Goal: Task Accomplishment & Management: Complete application form

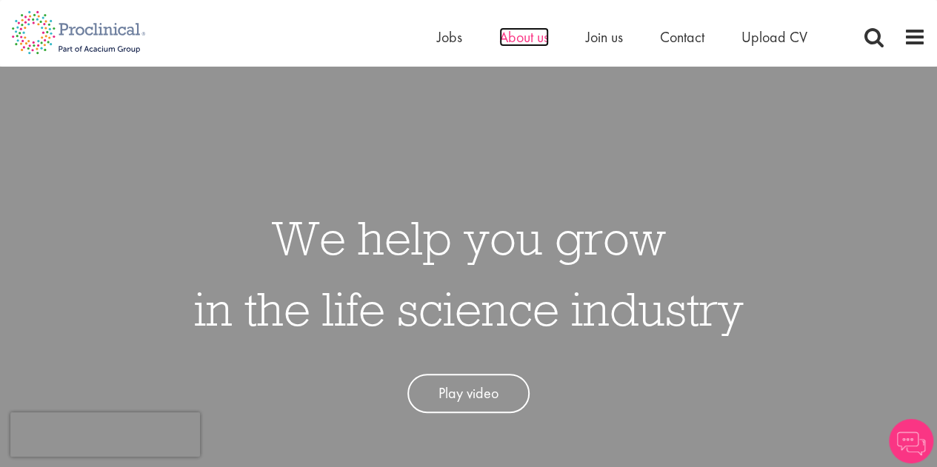
click at [522, 40] on span "About us" at bounding box center [524, 36] width 50 height 19
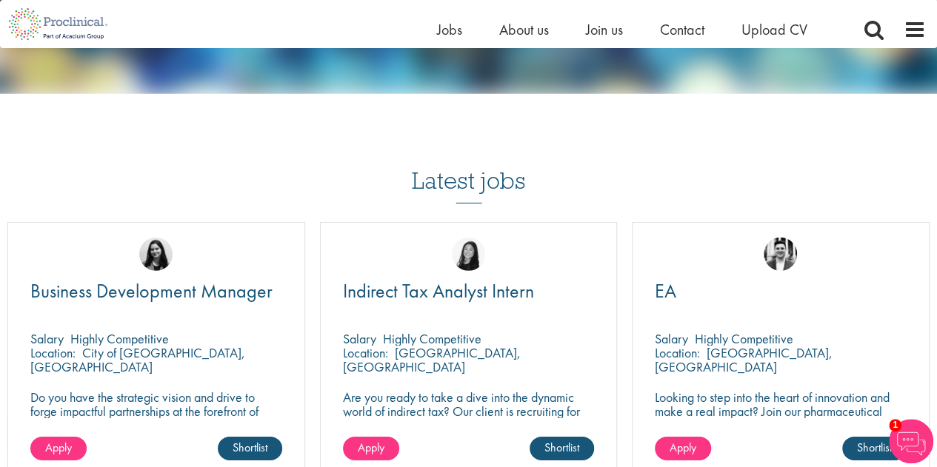
scroll to position [2222, 0]
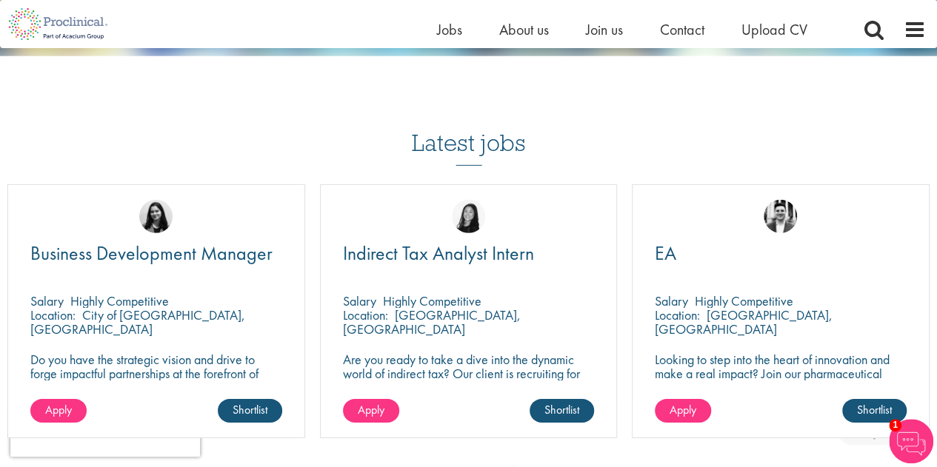
click at [719, 234] on div "Edward Little" at bounding box center [781, 210] width 296 height 50
click at [667, 252] on span "EA" at bounding box center [665, 253] width 21 height 25
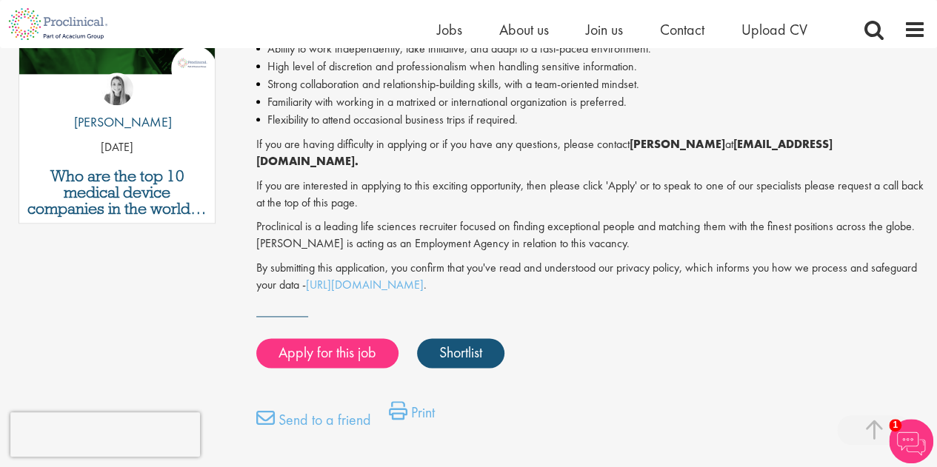
scroll to position [889, 0]
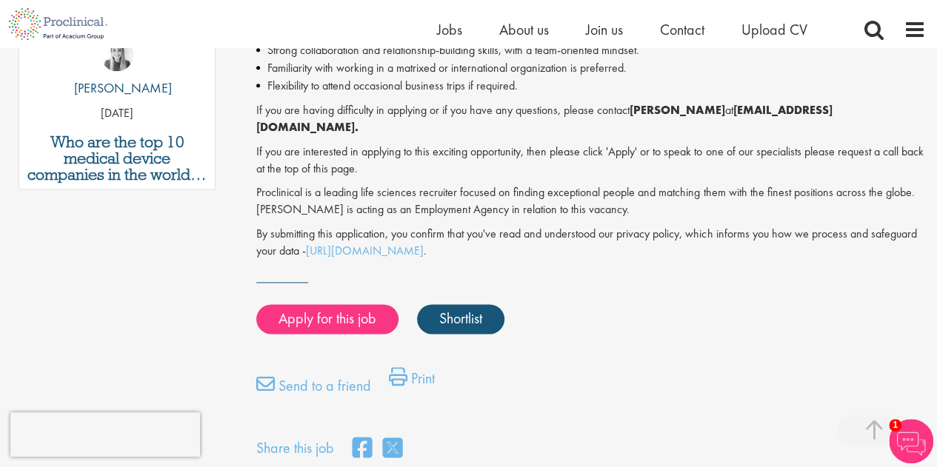
drag, startPoint x: 419, startPoint y: 358, endPoint x: 702, endPoint y: 419, distance: 289.4
click at [419, 367] on link "Print" at bounding box center [412, 382] width 46 height 30
click at [339, 306] on link "Apply for this job" at bounding box center [327, 319] width 142 height 30
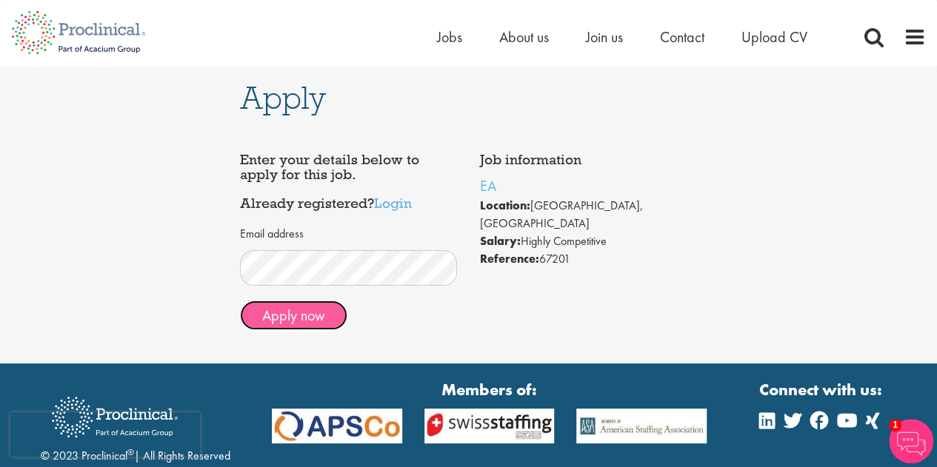
click at [271, 318] on button "Apply now" at bounding box center [293, 316] width 107 height 30
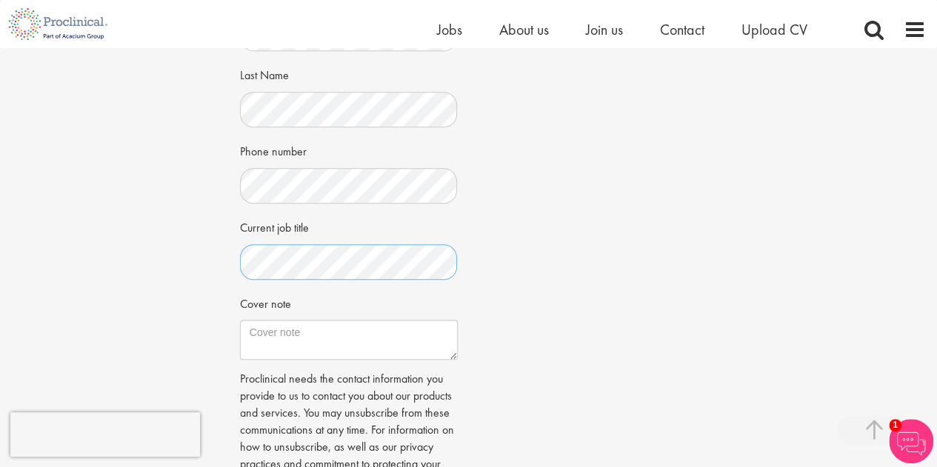
scroll to position [370, 0]
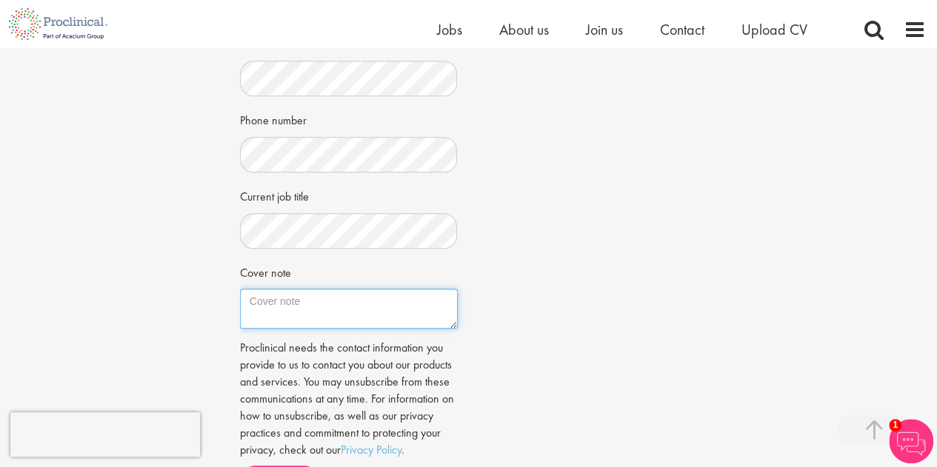
click at [310, 307] on textarea "Cover note" at bounding box center [349, 309] width 218 height 40
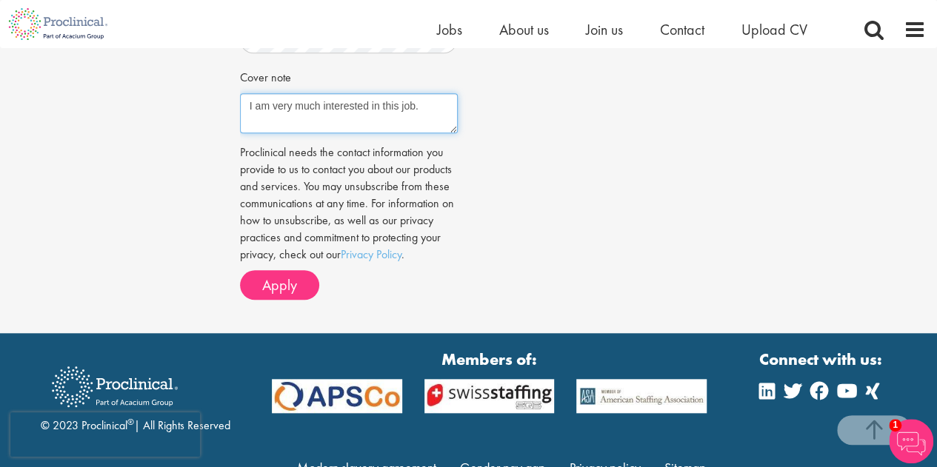
scroll to position [593, 0]
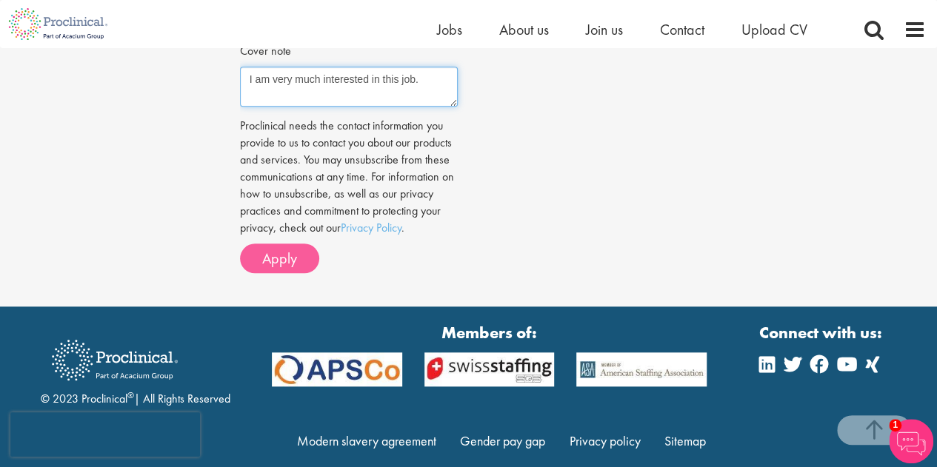
type textarea "I am very much interested in this job."
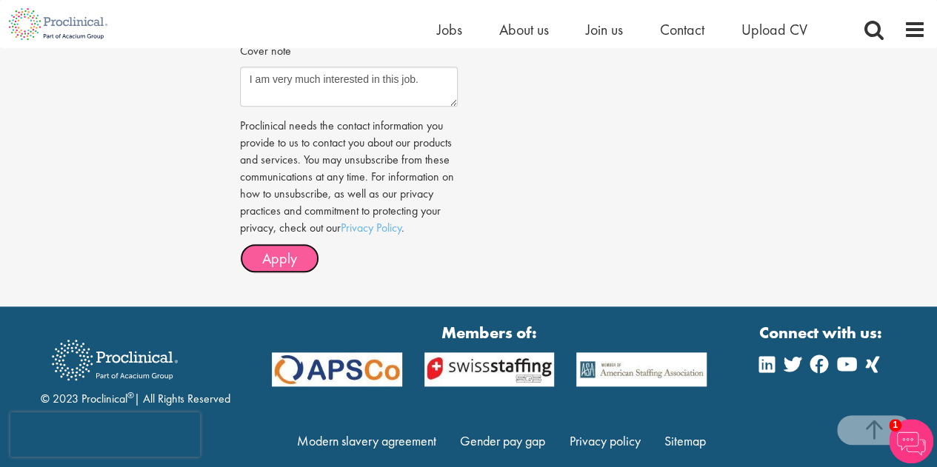
click at [268, 257] on span "Apply" at bounding box center [279, 258] width 35 height 19
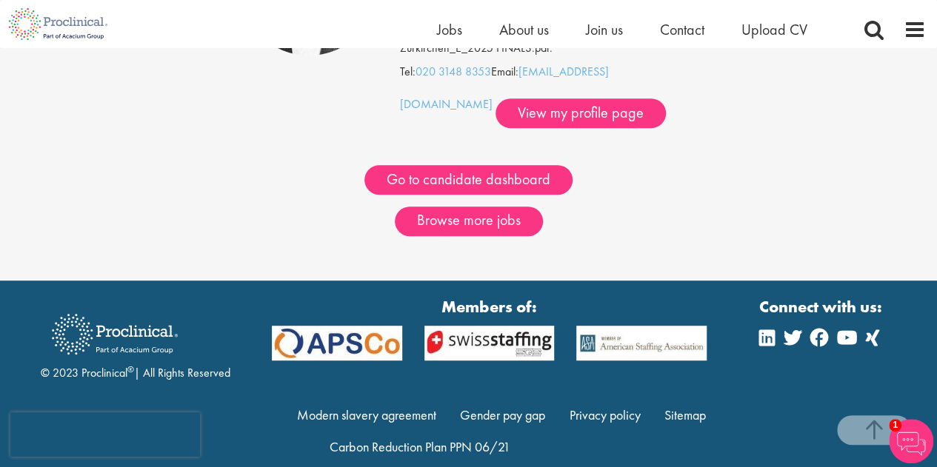
scroll to position [294, 0]
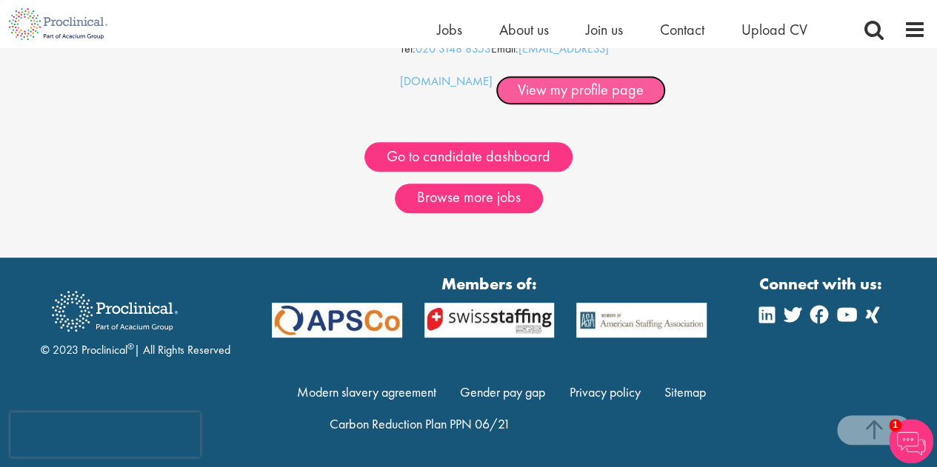
click at [496, 89] on link "View my profile page" at bounding box center [581, 91] width 170 height 30
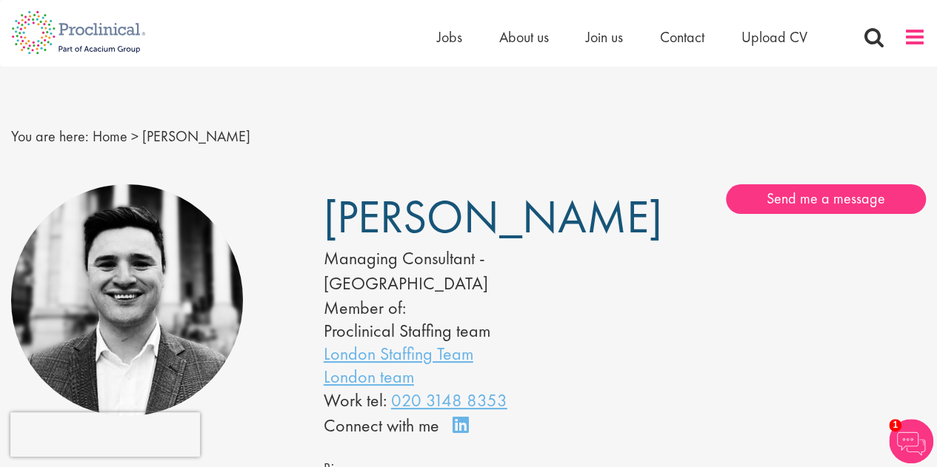
click at [916, 30] on span at bounding box center [915, 37] width 22 height 22
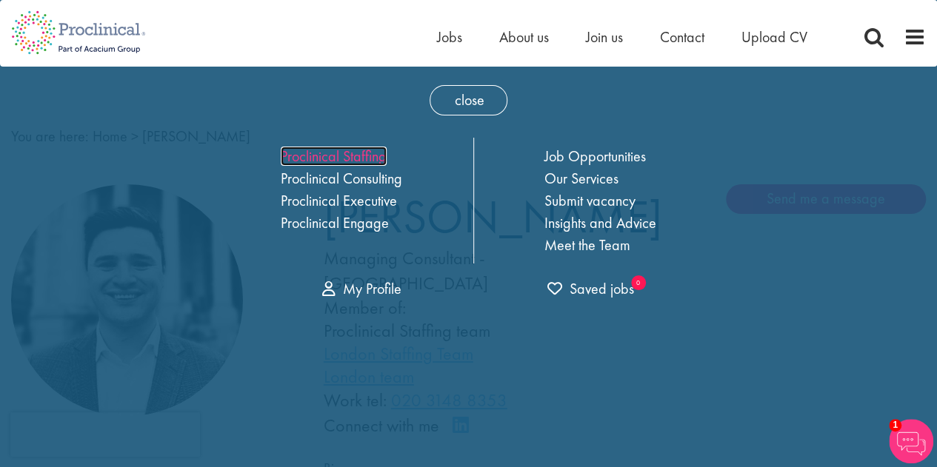
click at [300, 150] on link "Proclinical Staffing" at bounding box center [334, 156] width 106 height 19
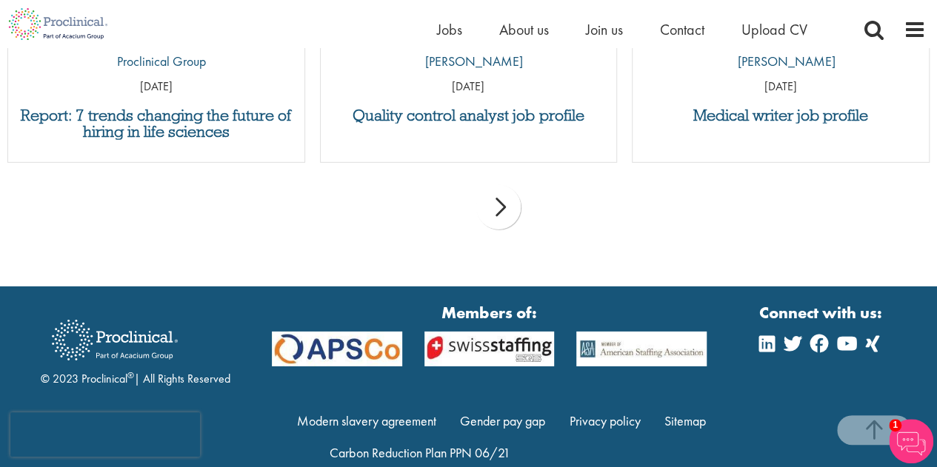
scroll to position [2198, 0]
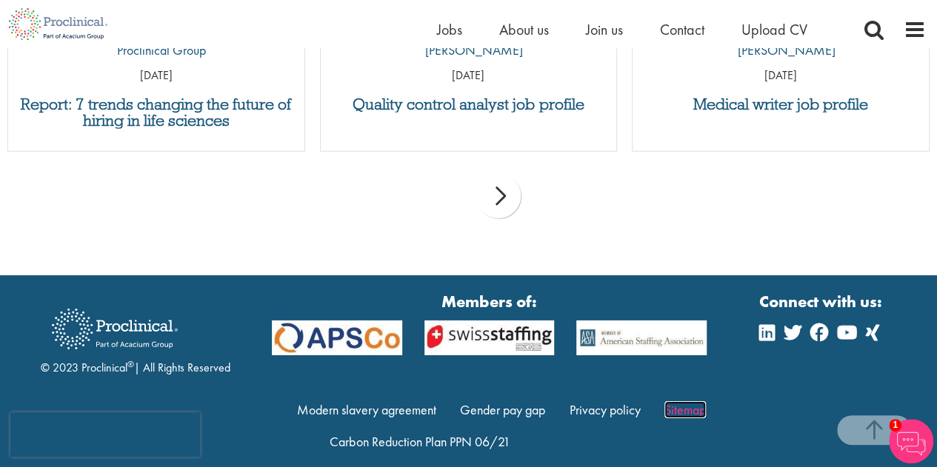
click at [685, 402] on link "Sitemap" at bounding box center [685, 410] width 41 height 17
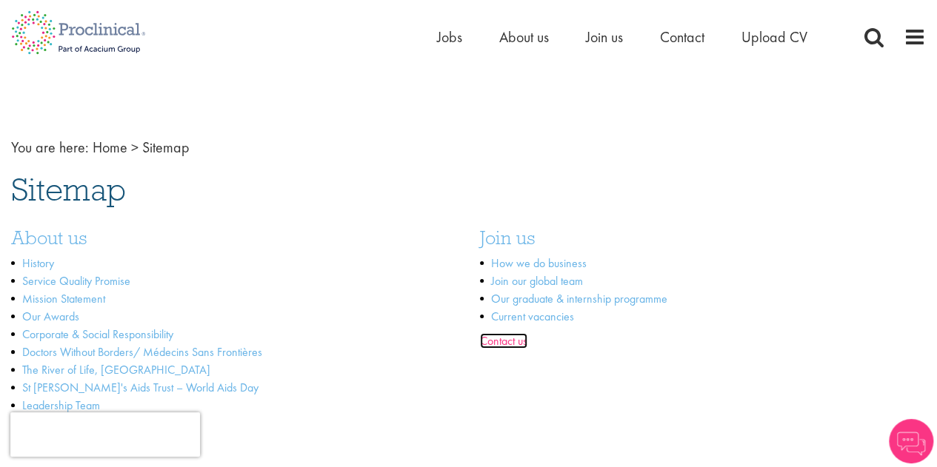
click at [490, 340] on link "Contact us" at bounding box center [503, 341] width 47 height 16
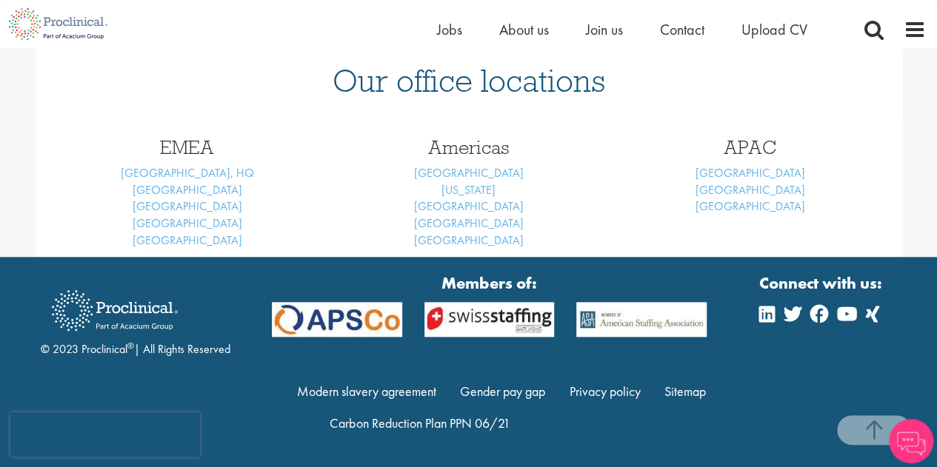
scroll to position [638, 0]
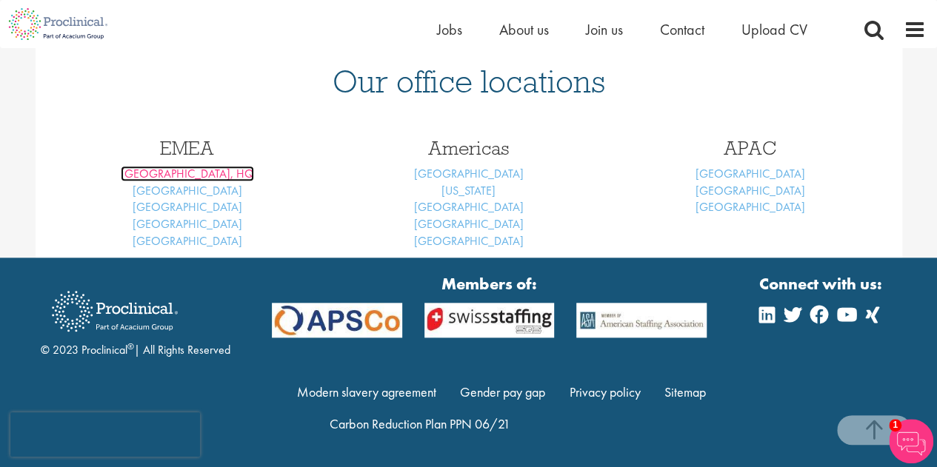
click at [191, 170] on link "[GEOGRAPHIC_DATA], HQ" at bounding box center [187, 174] width 133 height 16
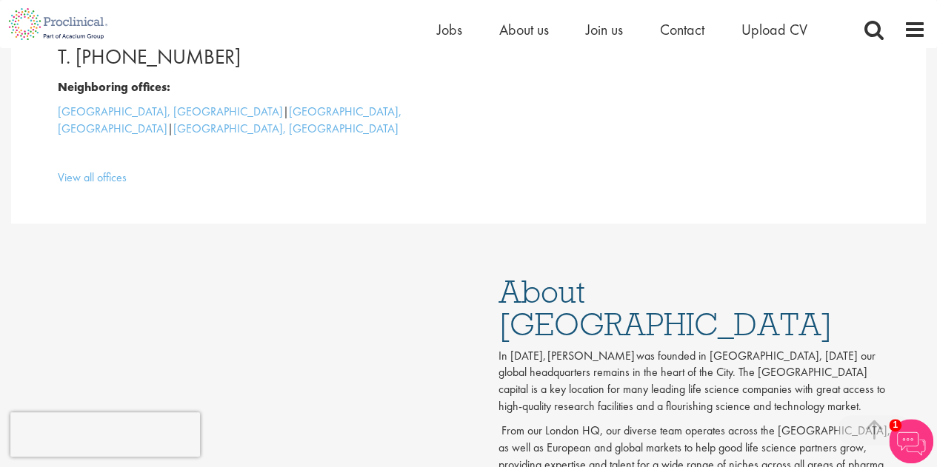
scroll to position [519, 0]
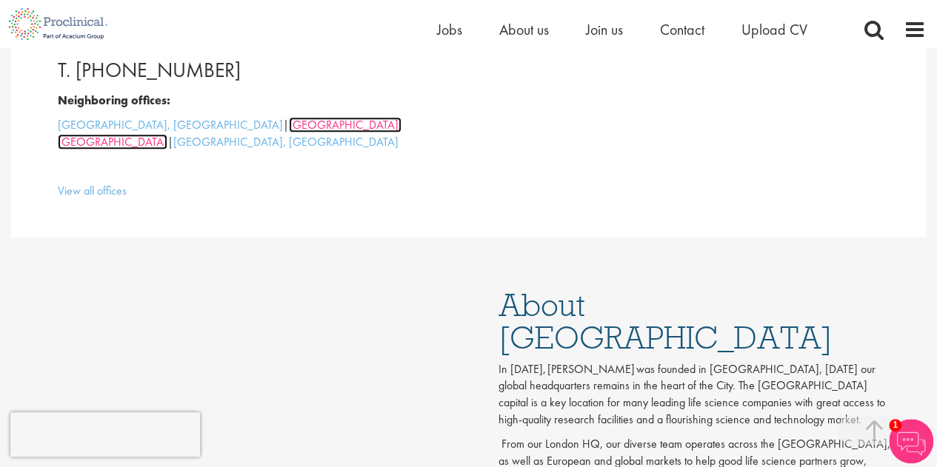
click at [154, 127] on link "Basel, Switzerland" at bounding box center [230, 133] width 344 height 33
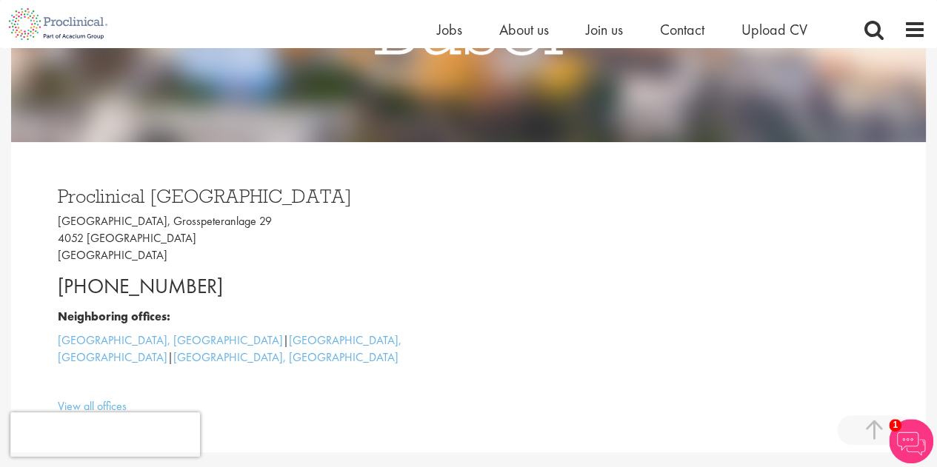
scroll to position [370, 0]
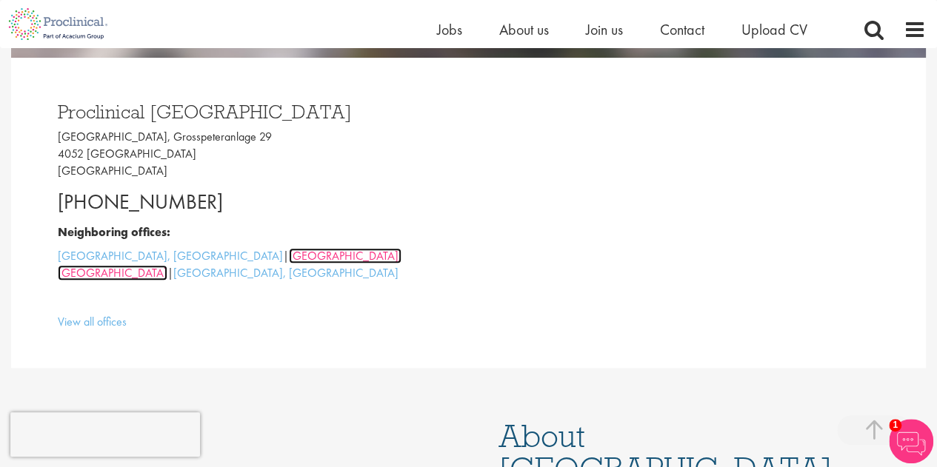
click at [179, 257] on link "[GEOGRAPHIC_DATA], [GEOGRAPHIC_DATA]" at bounding box center [230, 264] width 344 height 33
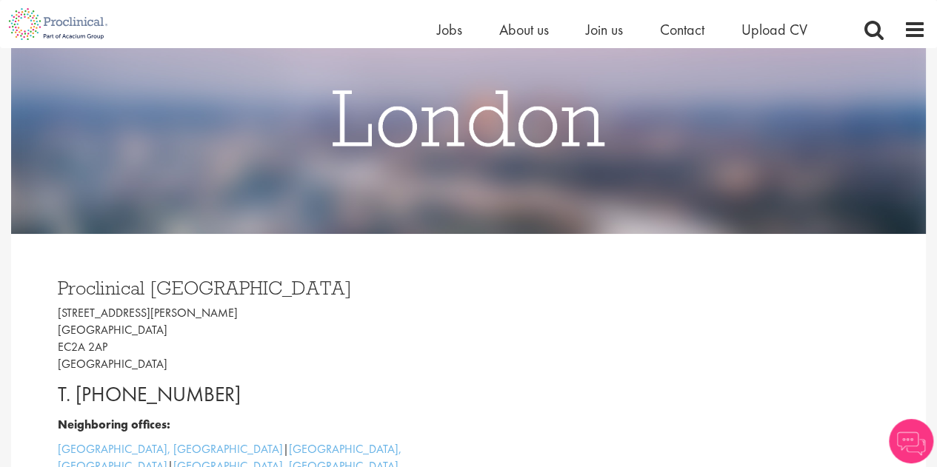
scroll to position [222, 0]
